Goal: Information Seeking & Learning: Learn about a topic

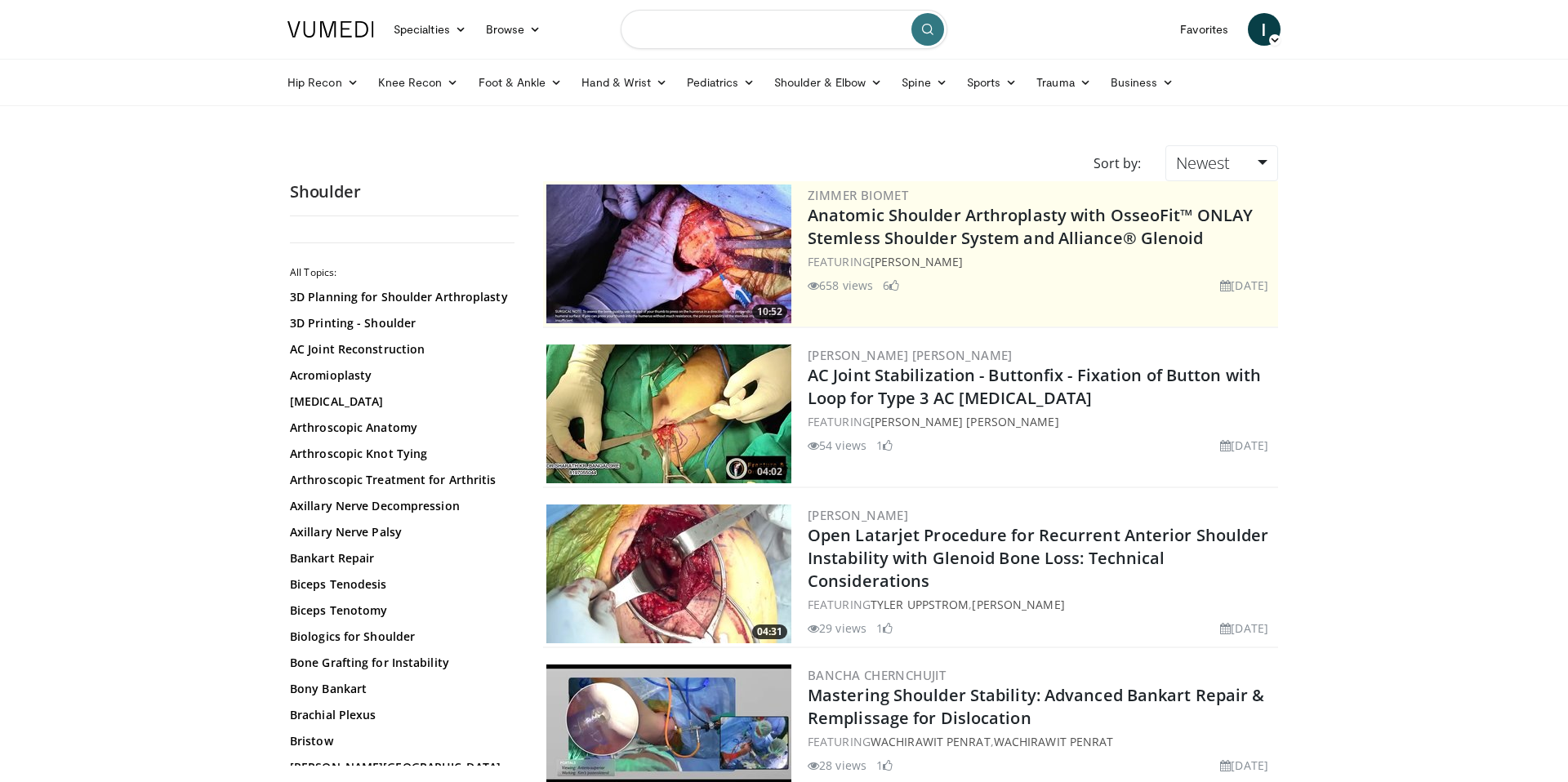
click at [797, 35] on input "Search topics, interventions" at bounding box center [784, 29] width 326 height 39
type input "**********"
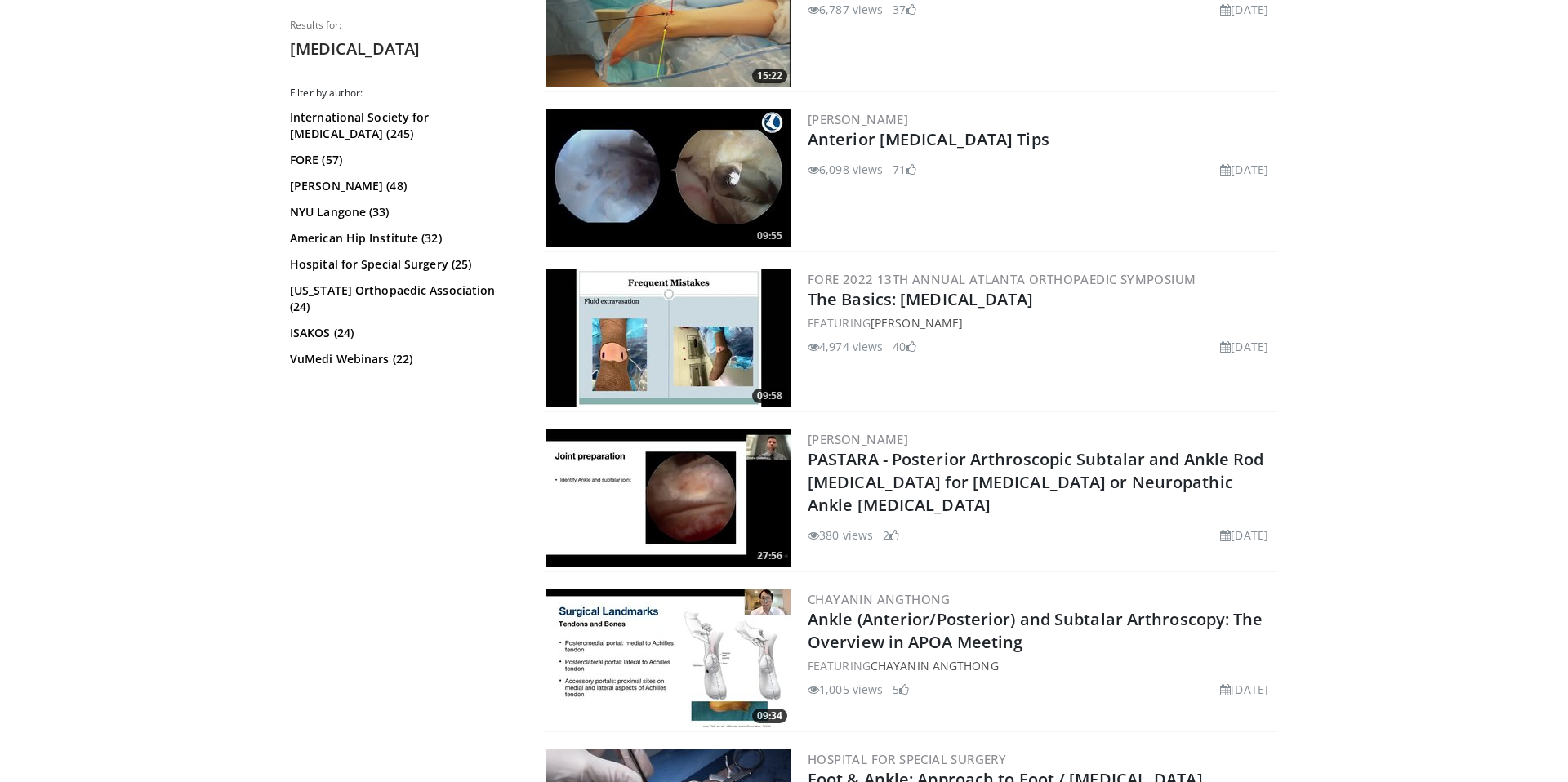
scroll to position [607, 0]
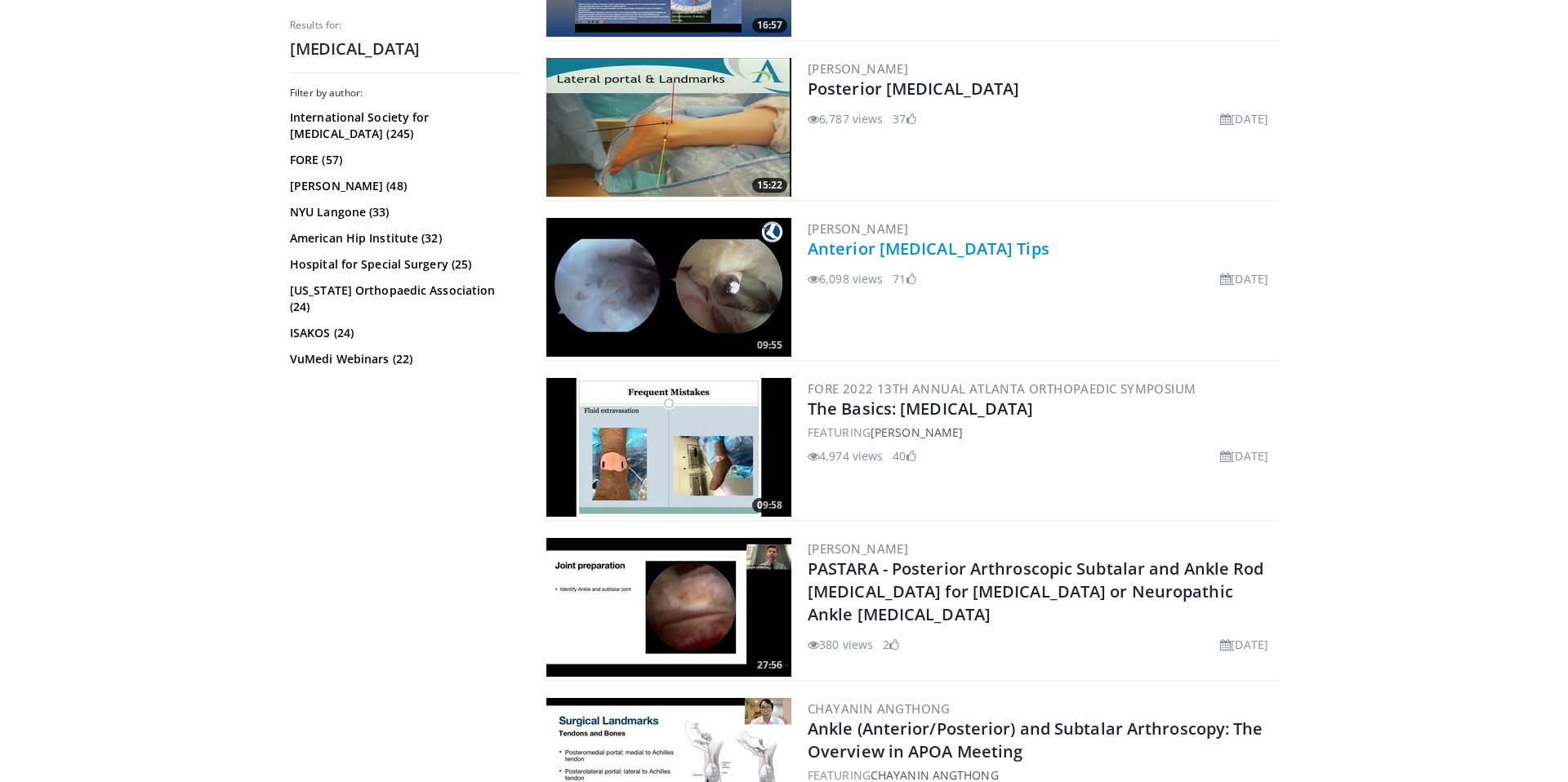
click at [982, 249] on link "Anterior [MEDICAL_DATA] Tips" at bounding box center [928, 248] width 242 height 23
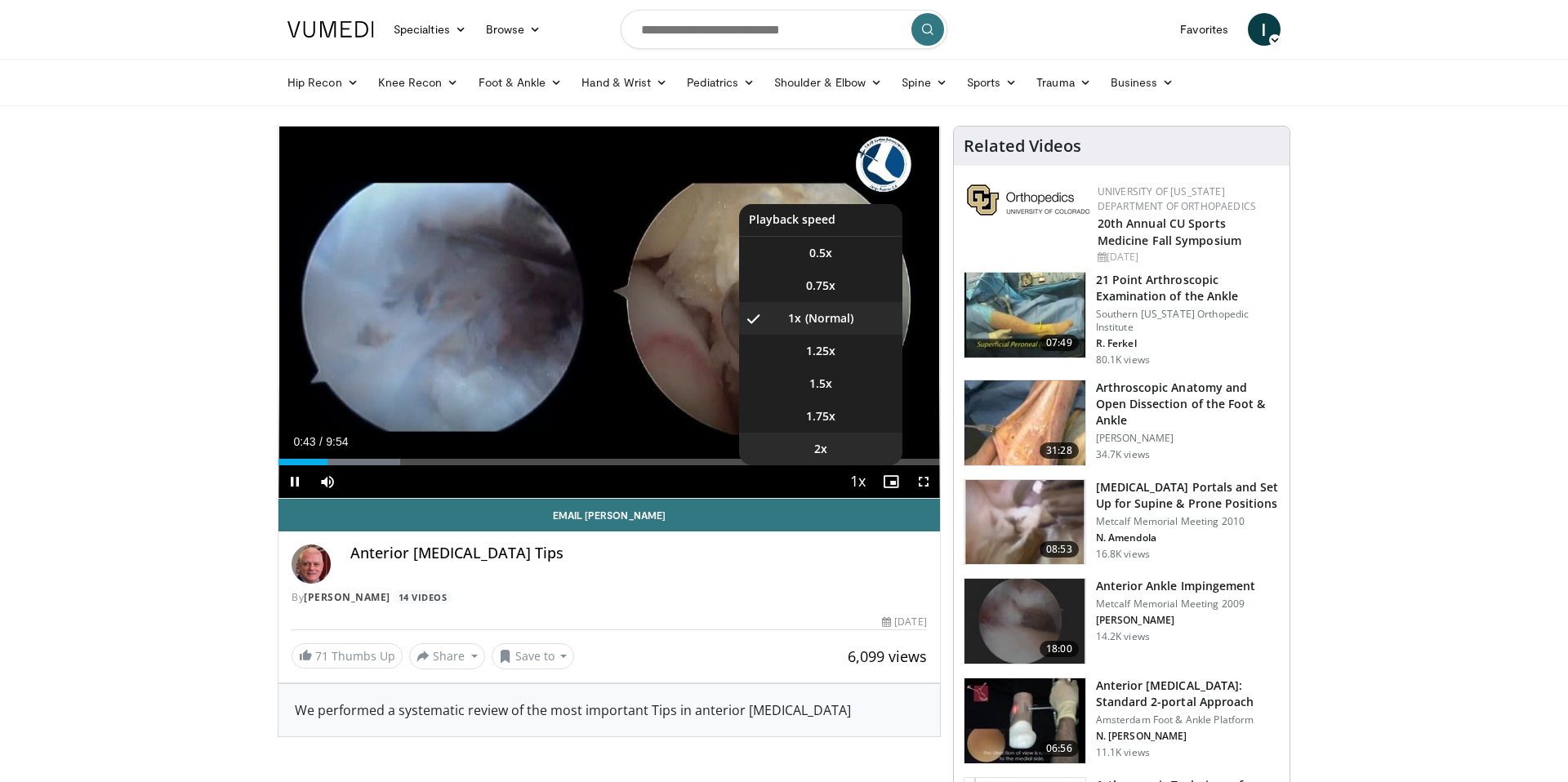
click at [833, 447] on li "2x" at bounding box center [821, 449] width 163 height 33
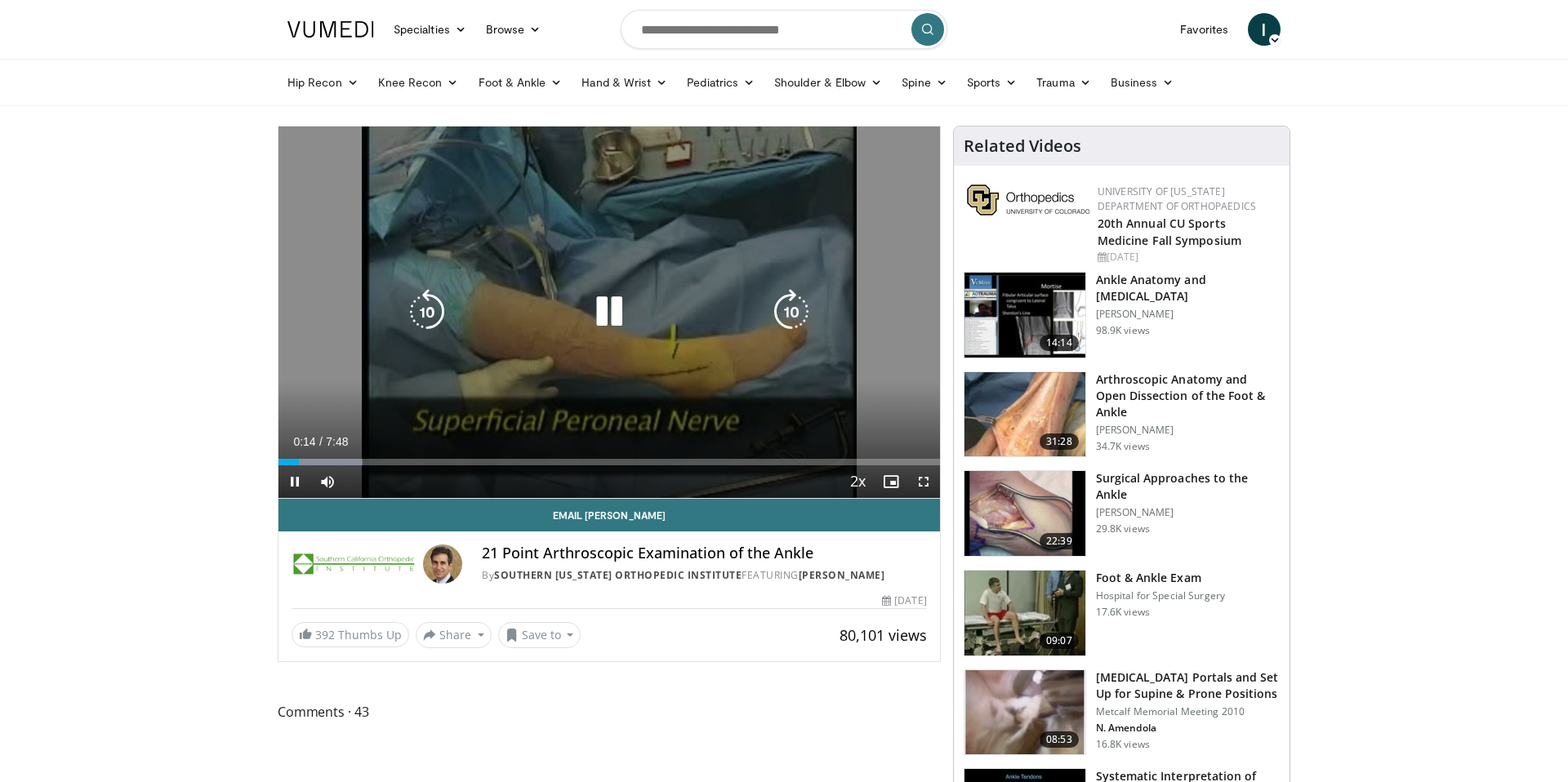
click at [437, 181] on div "10 seconds Tap to unmute" at bounding box center [610, 312] width 662 height 371
